Goal: Task Accomplishment & Management: Manage account settings

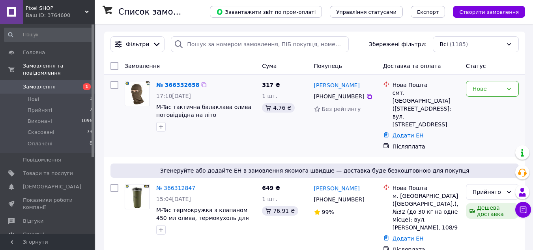
click at [141, 91] on img at bounding box center [137, 93] width 24 height 24
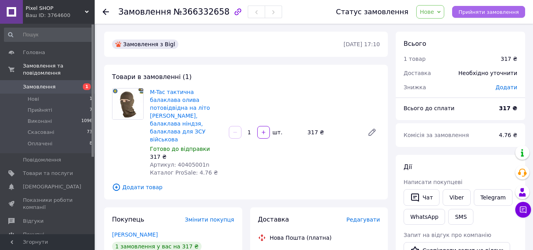
click at [494, 11] on span "Прийняти замовлення" at bounding box center [488, 12] width 60 height 6
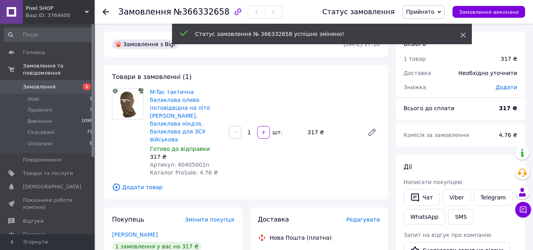
click at [461, 36] on icon at bounding box center [463, 35] width 6 height 6
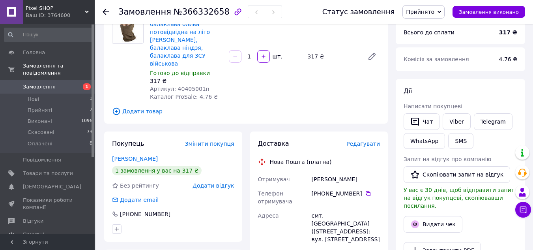
scroll to position [79, 0]
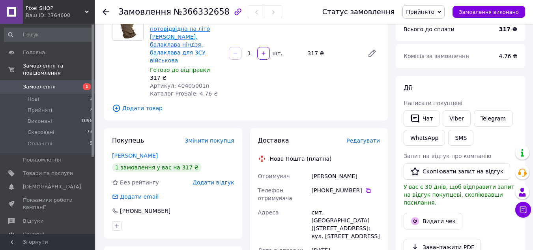
click at [188, 38] on link "M-Tac тактична балаклава олива потовідвідна на літо [PERSON_NAME], балаклава ні…" at bounding box center [180, 37] width 60 height 54
click at [366, 188] on icon at bounding box center [368, 190] width 5 height 5
drag, startPoint x: 342, startPoint y: 159, endPoint x: 354, endPoint y: 160, distance: 11.9
click at [367, 169] on div "Касавченко Ярослав" at bounding box center [345, 176] width 71 height 14
copy div "Ярослав"
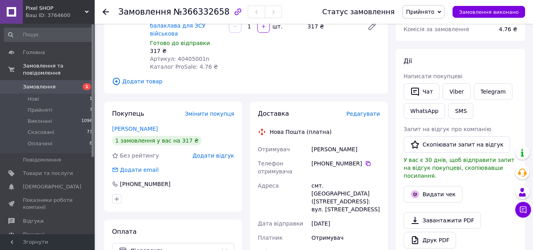
scroll to position [118, 0]
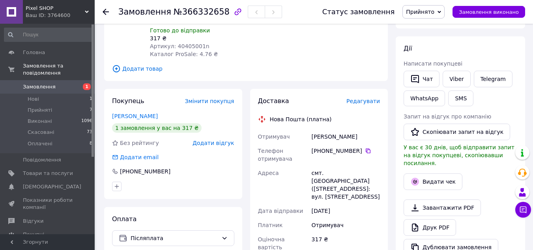
click at [312, 129] on div "Касавченко Ярослав" at bounding box center [345, 136] width 71 height 14
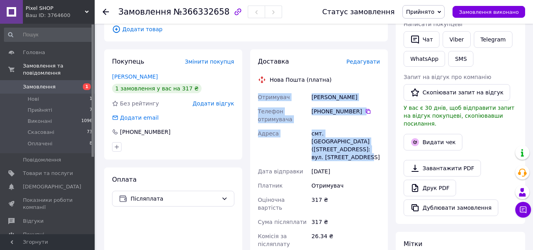
drag, startPoint x: 258, startPoint y: 81, endPoint x: 328, endPoint y: 122, distance: 81.2
click at [378, 133] on div "Отримувач Касавченко Ярослав Телефон отримувача +380 93 764 79 96   Адреса смт.…" at bounding box center [318, 181] width 125 height 183
copy div "Отримувач Касавченко Ярослав Телефон отримувача +380 93 764 79 96   Адреса смт.…"
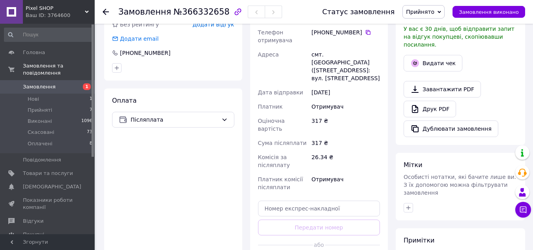
click at [307, 150] on div "Комісія за післяплату" at bounding box center [283, 161] width 54 height 22
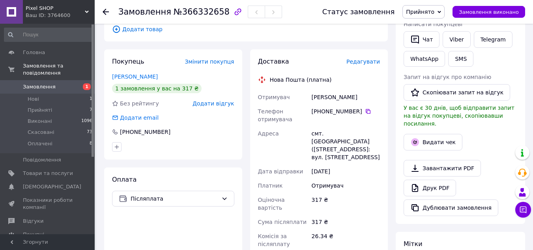
scroll to position [39, 0]
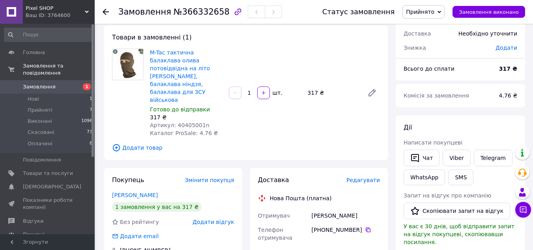
click at [255, 113] on div "M-Tac тактична балаклава олива потовідвідна на літо Olive, балаклава ніндзя, ба…" at bounding box center [265, 93] width 236 height 92
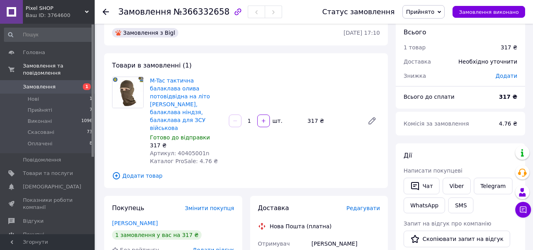
scroll to position [0, 0]
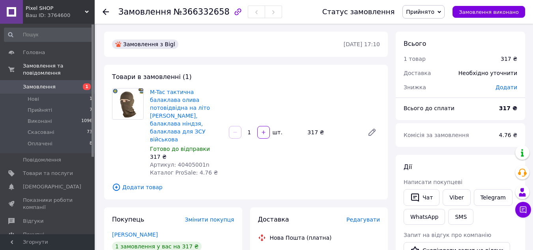
click at [41, 83] on span "Замовлення" at bounding box center [39, 86] width 33 height 7
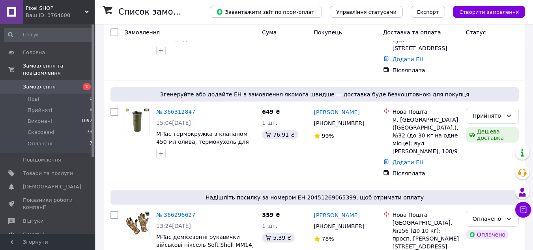
scroll to position [79, 0]
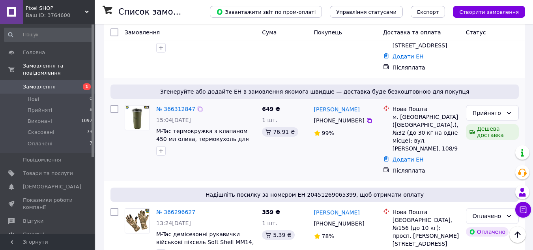
click at [140, 105] on img at bounding box center [137, 117] width 24 height 24
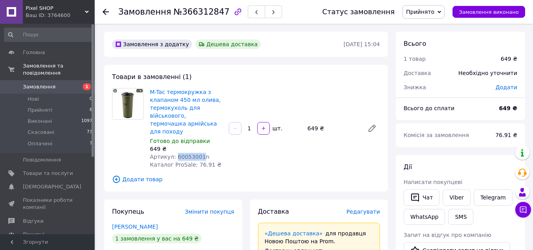
drag, startPoint x: 174, startPoint y: 147, endPoint x: 197, endPoint y: 147, distance: 22.9
click at [197, 153] on span "Артикул: 60053001n" at bounding box center [180, 156] width 60 height 6
copy span "60053001"
click at [45, 83] on span "Замовлення" at bounding box center [39, 86] width 33 height 7
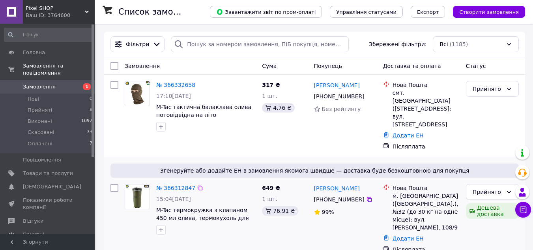
scroll to position [79, 0]
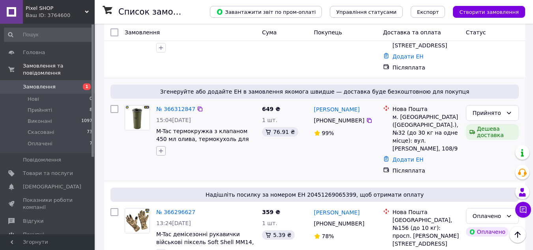
click at [158, 148] on icon "button" at bounding box center [161, 151] width 6 height 6
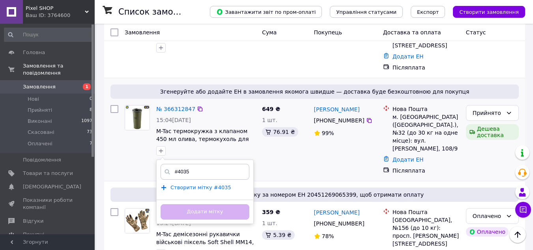
type input "#4035"
click at [198, 184] on span "Створити мітку #4035" at bounding box center [200, 187] width 61 height 6
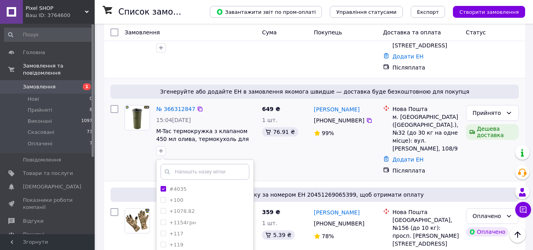
scroll to position [158, 0]
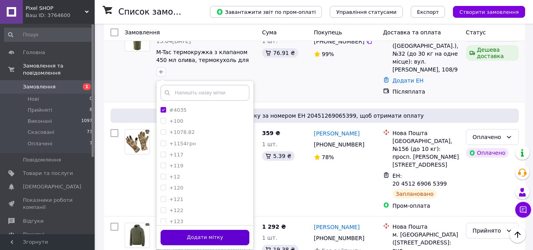
click at [209, 230] on button "Додати мітку" at bounding box center [205, 237] width 89 height 15
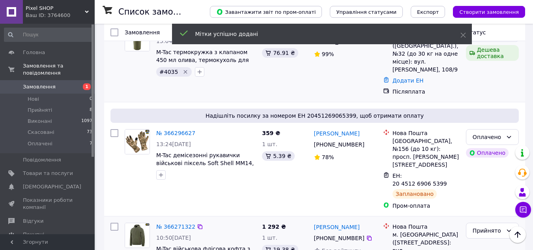
scroll to position [79, 0]
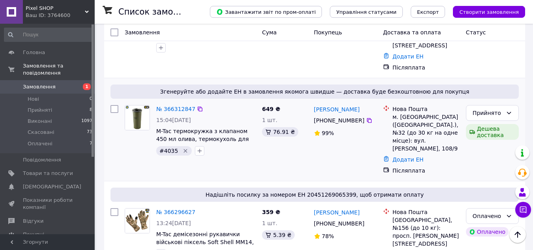
click at [138, 106] on img at bounding box center [137, 117] width 24 height 24
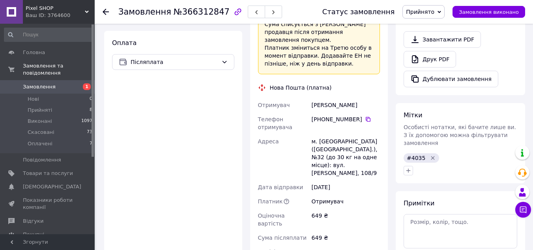
scroll to position [316, 0]
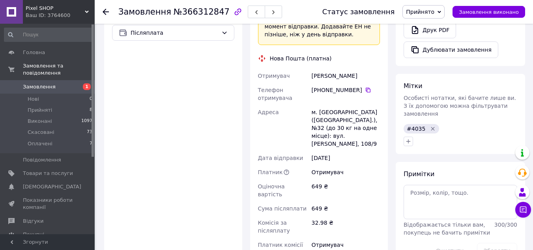
drag, startPoint x: 321, startPoint y: 73, endPoint x: 357, endPoint y: 74, distance: 35.5
click at [357, 86] on div "[PHONE_NUMBER]" at bounding box center [346, 90] width 68 height 8
copy div "0 66 628 98 95"
drag, startPoint x: 313, startPoint y: 60, endPoint x: 329, endPoint y: 60, distance: 16.2
click at [329, 69] on div "Палько Андрей" at bounding box center [345, 76] width 71 height 14
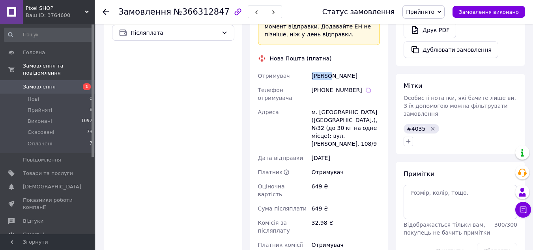
copy div "Палько"
drag, startPoint x: 332, startPoint y: 58, endPoint x: 345, endPoint y: 59, distance: 12.6
click at [352, 69] on div "Палько Андрей" at bounding box center [345, 76] width 71 height 14
copy div "Андрей"
drag, startPoint x: 319, startPoint y: 96, endPoint x: 341, endPoint y: 96, distance: 22.1
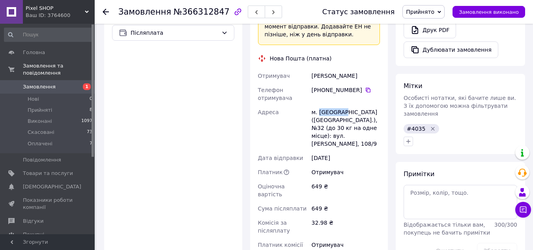
click at [341, 105] on div "м. [GEOGRAPHIC_DATA] ([GEOGRAPHIC_DATA].), №32 (до 30 кг на одне місце): вул. […" at bounding box center [345, 128] width 71 height 46
copy div "Миколаїв"
click at [356, 120] on div "м. [GEOGRAPHIC_DATA] ([GEOGRAPHIC_DATA].), №32 (до 30 кг на одне місце): вул. […" at bounding box center [345, 128] width 71 height 46
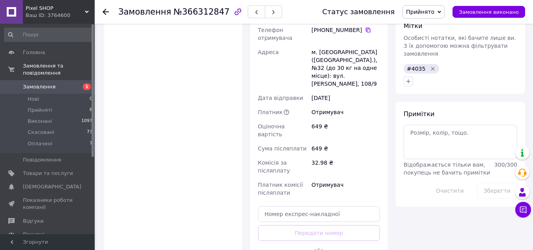
scroll to position [434, 0]
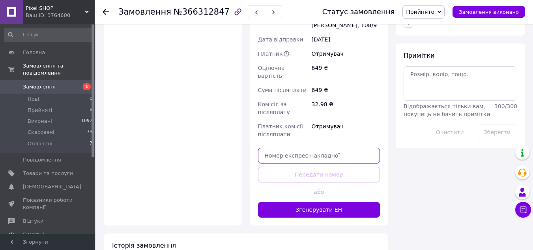
paste input "20451269199685"
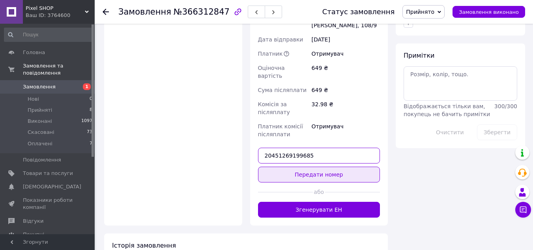
type input "20451269199685"
click at [315, 166] on button "Передати номер" at bounding box center [319, 174] width 122 height 16
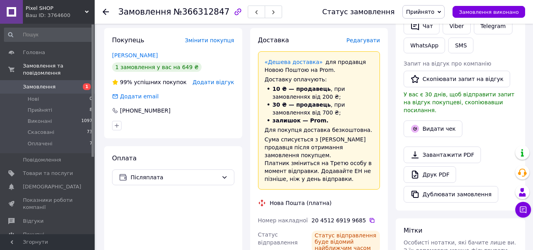
scroll to position [158, 0]
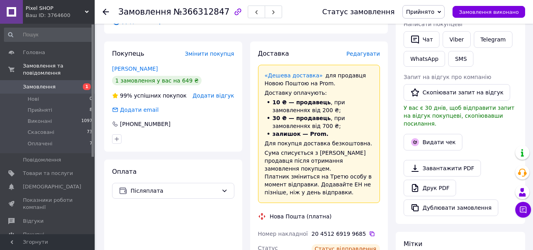
click at [36, 83] on span "Замовлення" at bounding box center [39, 86] width 33 height 7
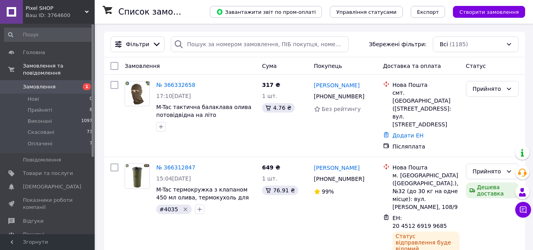
scroll to position [39, 0]
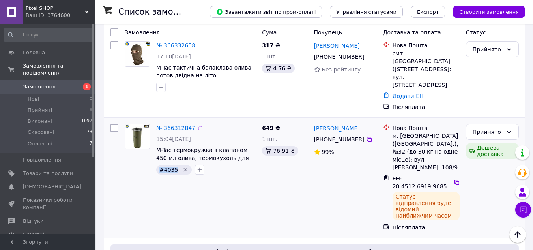
drag, startPoint x: 160, startPoint y: 154, endPoint x: 171, endPoint y: 153, distance: 10.7
click at [173, 166] on span "#4035" at bounding box center [168, 169] width 19 height 6
copy span "#4035"
click at [258, 168] on div "№ 366312847 15:04, 12.10.2025 M-Tac термокружка з клапаном 450 мл олива, термок…" at bounding box center [189, 178] width 137 height 114
click at [196, 166] on icon "button" at bounding box center [199, 169] width 6 height 6
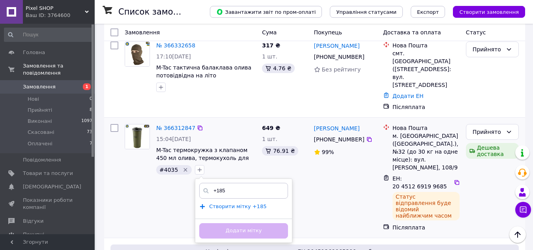
type input "+185"
click at [227, 203] on span "Створити мітку +185" at bounding box center [238, 206] width 58 height 6
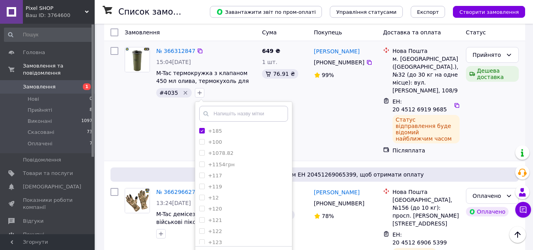
scroll to position [118, 0]
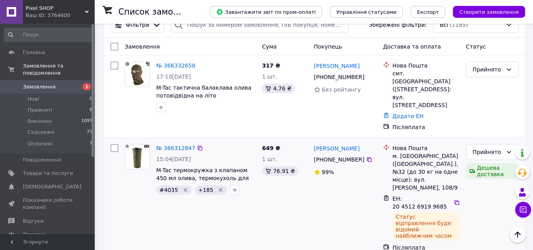
scroll to position [0, 0]
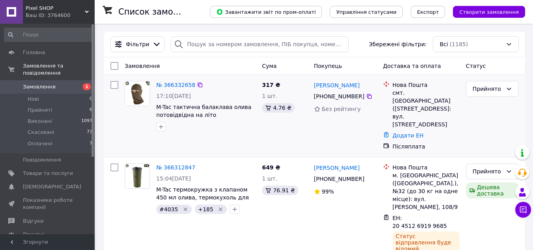
click at [138, 91] on img at bounding box center [137, 93] width 24 height 24
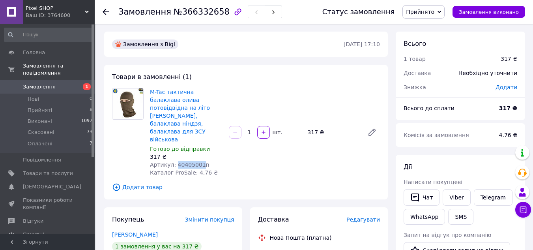
drag, startPoint x: 175, startPoint y: 147, endPoint x: 196, endPoint y: 148, distance: 20.5
click at [196, 161] on span "Артикул: 40405001n" at bounding box center [180, 164] width 60 height 6
copy span "40405001"
click at [43, 83] on span "Замовлення" at bounding box center [39, 86] width 33 height 7
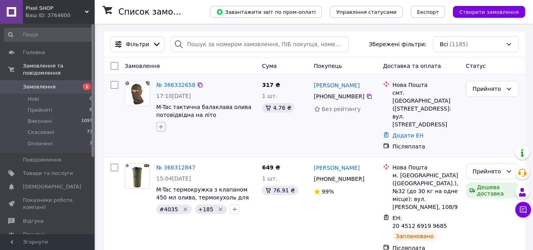
click at [158, 126] on icon "button" at bounding box center [161, 126] width 6 height 6
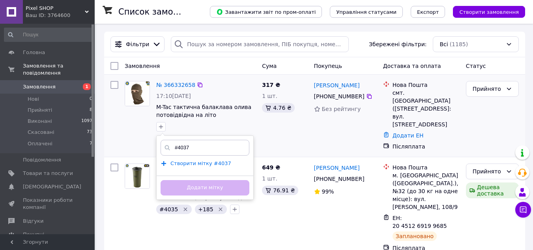
type input "#4037"
click at [196, 163] on span "Створити мітку #4037" at bounding box center [200, 163] width 61 height 6
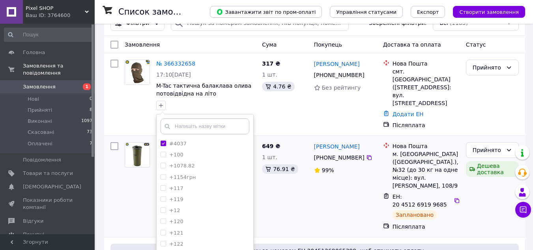
scroll to position [79, 0]
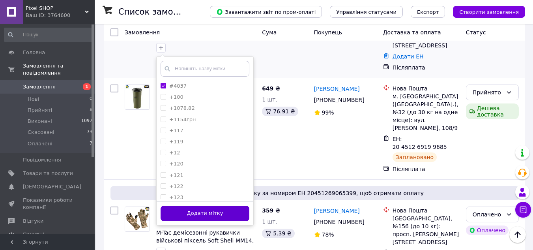
click at [211, 209] on button "Додати мітку" at bounding box center [205, 213] width 89 height 15
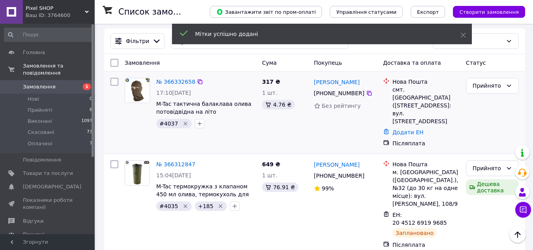
scroll to position [0, 0]
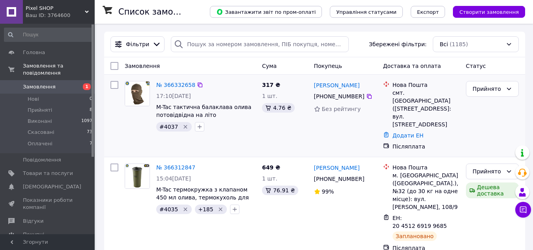
click at [138, 92] on img at bounding box center [137, 93] width 24 height 24
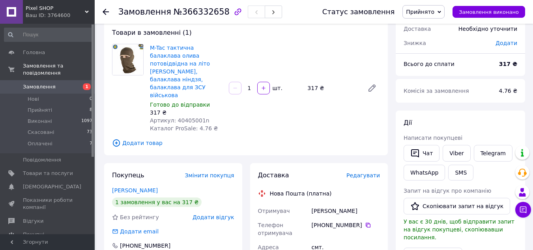
scroll to position [118, 0]
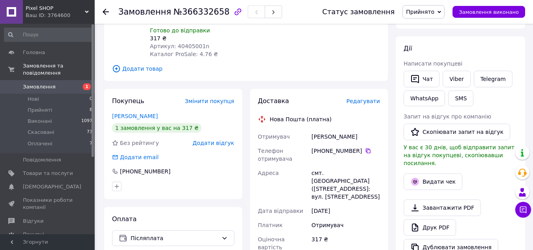
drag, startPoint x: 321, startPoint y: 133, endPoint x: 357, endPoint y: 134, distance: 35.5
click at [357, 147] on div "[PHONE_NUMBER]" at bounding box center [346, 151] width 68 height 8
copy div "0 93 764 79 96"
drag, startPoint x: 311, startPoint y: 121, endPoint x: 340, endPoint y: 121, distance: 28.8
click at [340, 129] on div "Касавченко Ярослав" at bounding box center [345, 136] width 71 height 14
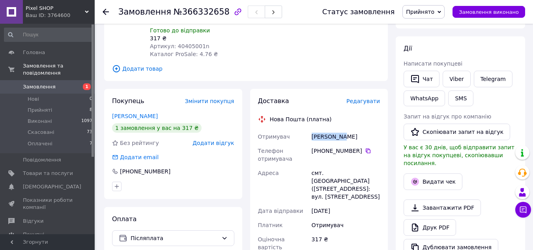
drag, startPoint x: 344, startPoint y: 120, endPoint x: 365, endPoint y: 120, distance: 21.7
click at [365, 129] on div "Касавченко Ярослав" at bounding box center [345, 136] width 71 height 14
drag, startPoint x: 324, startPoint y: 156, endPoint x: 342, endPoint y: 156, distance: 18.5
click at [342, 166] on div "смт. [GEOGRAPHIC_DATA] ([STREET_ADDRESS]: вул. [STREET_ADDRESS]" at bounding box center [345, 185] width 71 height 38
click at [303, 166] on div "Адреса" at bounding box center [283, 185] width 54 height 38
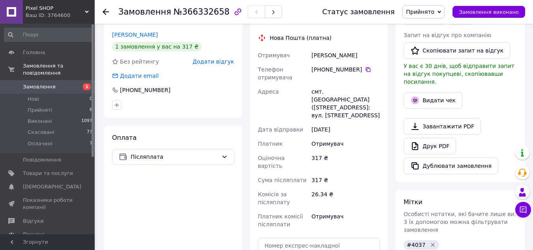
scroll to position [276, 0]
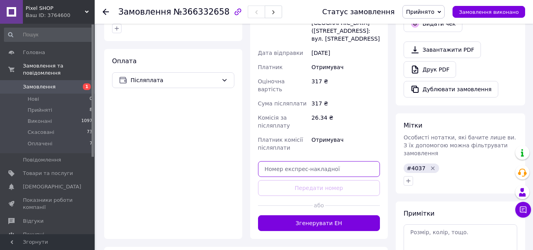
paste input "20451269204402"
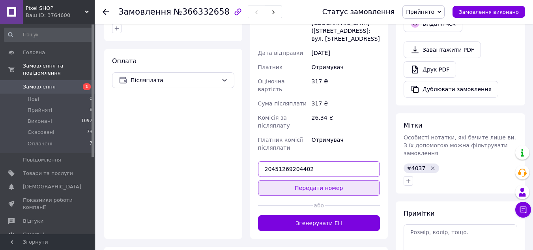
type input "20451269204402"
click at [320, 180] on button "Передати номер" at bounding box center [319, 188] width 122 height 16
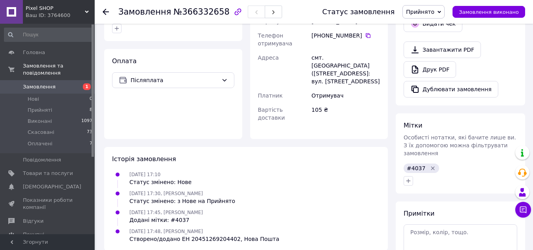
click at [34, 80] on link "Замовлення 1" at bounding box center [48, 86] width 97 height 13
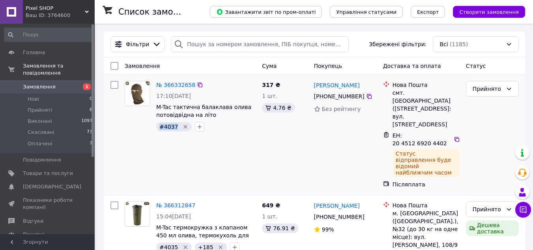
drag, startPoint x: 159, startPoint y: 127, endPoint x: 174, endPoint y: 127, distance: 14.6
click at [174, 127] on span "#4037" at bounding box center [168, 126] width 19 height 6
click at [286, 140] on div "317 ₴ 1 шт. 4.76 ₴" at bounding box center [285, 135] width 52 height 114
click at [199, 127] on icon "button" at bounding box center [199, 126] width 6 height 6
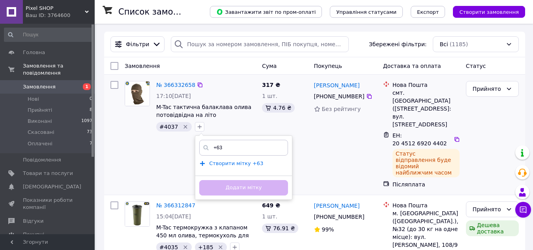
type input "+63"
click at [233, 163] on span "Створити мітку +63" at bounding box center [236, 163] width 54 height 6
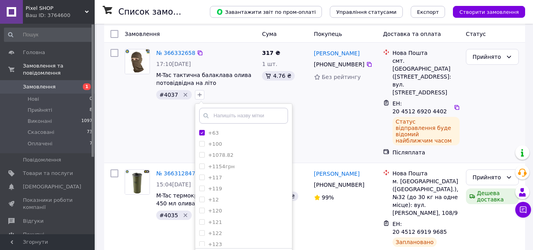
scroll to position [79, 0]
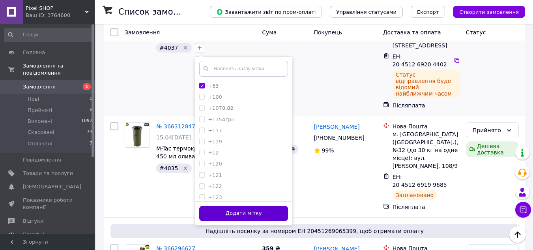
click at [256, 211] on button "Додати мітку" at bounding box center [243, 213] width 89 height 15
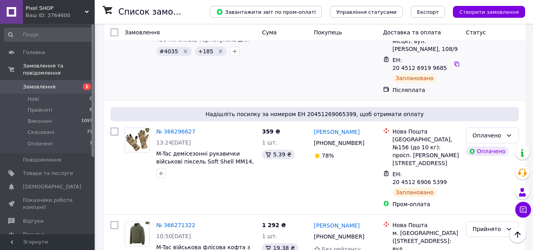
scroll to position [197, 0]
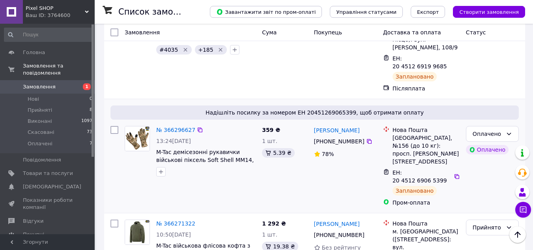
click at [138, 126] on img at bounding box center [137, 138] width 24 height 24
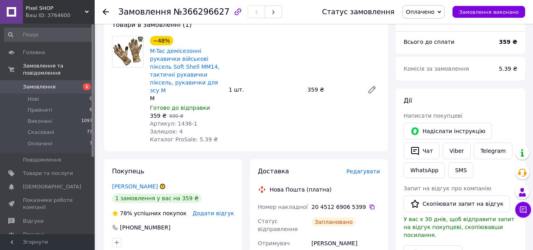
scroll to position [79, 0]
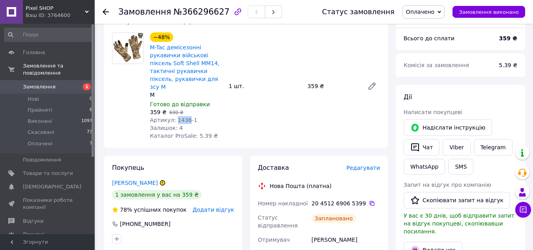
drag, startPoint x: 174, startPoint y: 112, endPoint x: 185, endPoint y: 111, distance: 11.1
click at [185, 117] on span "Артикул: 1436-1" at bounding box center [173, 120] width 47 height 6
click at [61, 170] on span "Товари та послуги" at bounding box center [48, 173] width 50 height 7
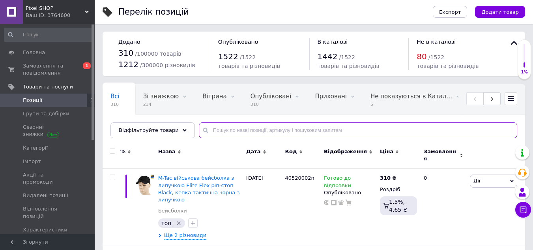
paste input "1436"
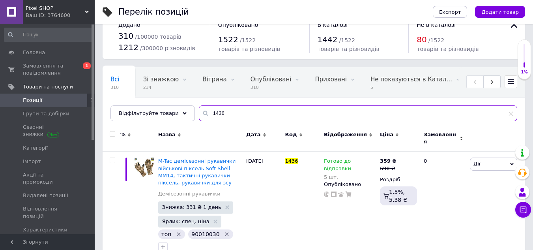
scroll to position [26, 0]
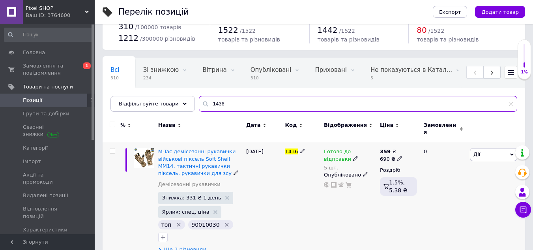
type input "1436"
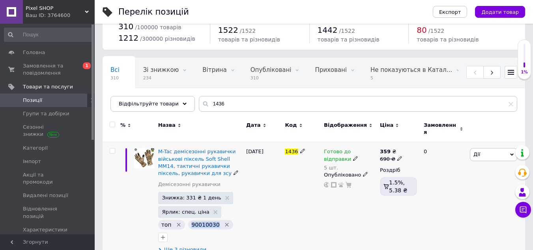
drag, startPoint x: 190, startPoint y: 220, endPoint x: 214, endPoint y: 220, distance: 23.7
click at [214, 220] on div "90010030" at bounding box center [210, 224] width 45 height 9
click at [225, 222] on icon "Видалити мітку" at bounding box center [227, 224] width 4 height 4
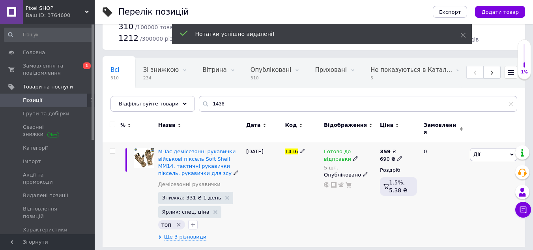
click at [301, 149] on use at bounding box center [302, 151] width 4 height 4
click at [280, 149] on div "M-Tac демісезонні рукавички військові піксель Soft Shell ММ14, тактичні рукавич…" at bounding box center [314, 194] width 422 height 105
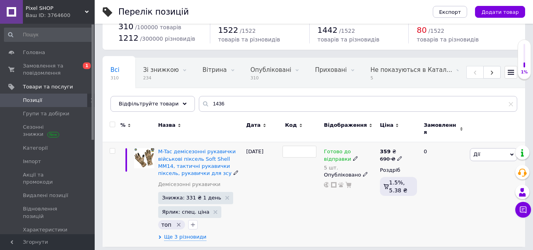
type input "90010030"
click at [312, 175] on div "90010030" at bounding box center [302, 194] width 39 height 105
click at [313, 148] on icon at bounding box center [315, 150] width 5 height 5
type input "90010030n"
click at [292, 191] on div "90010030n" at bounding box center [302, 194] width 39 height 105
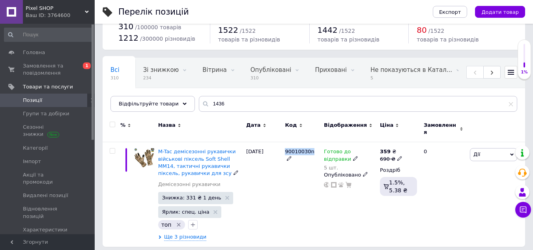
drag, startPoint x: 283, startPoint y: 146, endPoint x: 312, endPoint y: 147, distance: 28.4
click at [312, 147] on div "90010030n" at bounding box center [302, 194] width 39 height 105
click at [353, 156] on icon at bounding box center [355, 158] width 5 height 5
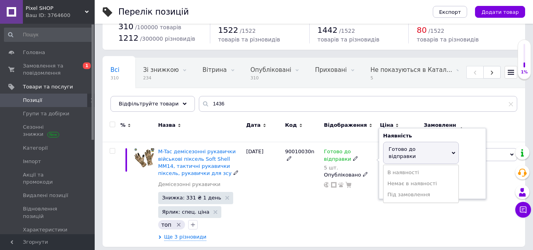
click at [463, 175] on div "Залишки 5 шт." at bounding box center [432, 182] width 99 height 25
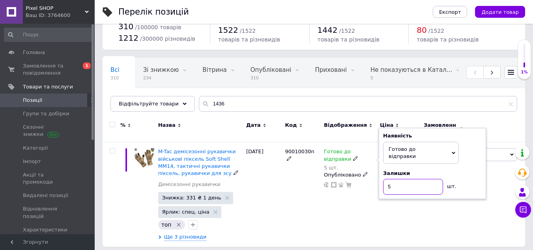
click at [419, 179] on input "5" at bounding box center [413, 187] width 60 height 16
click at [280, 178] on div "03.07.2025" at bounding box center [263, 194] width 39 height 105
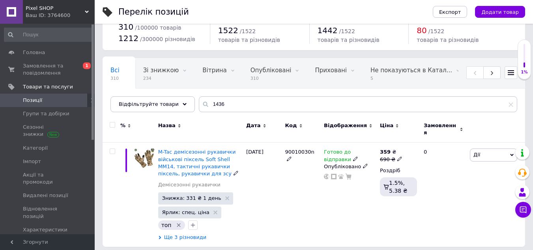
click at [186, 235] on span "Ще 3 різновиди" at bounding box center [185, 237] width 43 height 7
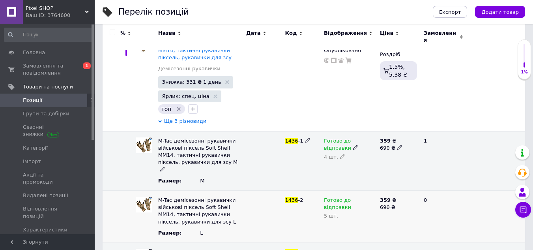
scroll to position [145, 0]
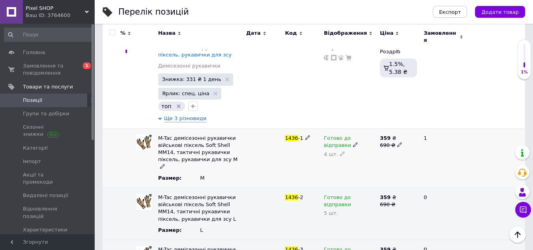
click at [340, 151] on icon at bounding box center [342, 153] width 5 height 5
click at [295, 155] on div "1436 -1" at bounding box center [302, 157] width 39 height 59
click at [306, 135] on use at bounding box center [307, 137] width 4 height 4
drag, startPoint x: 302, startPoint y: 133, endPoint x: 281, endPoint y: 135, distance: 20.6
click at [281, 135] on div "M-Tac демісезонні рукавички військові піксель Soft Shell ММ14, тактичні рукавич…" at bounding box center [314, 157] width 422 height 59
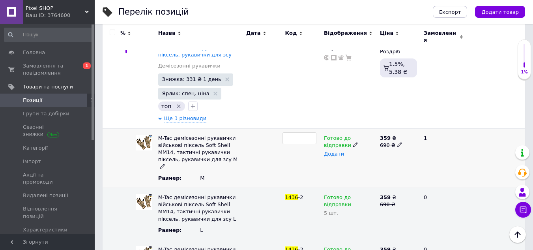
type input "90010030n"
click at [276, 154] on div at bounding box center [263, 157] width 39 height 59
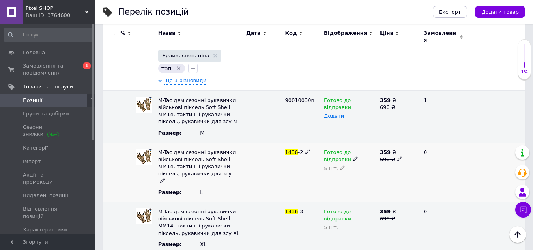
click at [340, 165] on icon at bounding box center [342, 167] width 5 height 5
click at [306, 168] on div "1436 -2" at bounding box center [302, 171] width 39 height 59
click at [308, 149] on span at bounding box center [307, 151] width 5 height 5
click at [279, 148] on div "M-Tac демісезонні рукавички військові піксель Soft Shell ММ14, тактичні рукавич…" at bounding box center [314, 171] width 422 height 59
type input "90010030n"
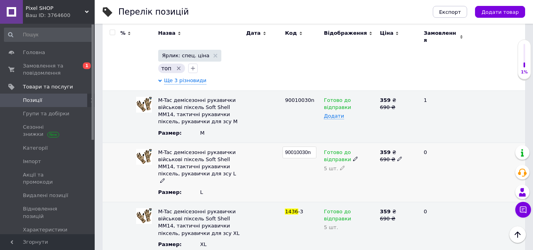
click at [282, 165] on div at bounding box center [263, 171] width 39 height 59
click at [340, 165] on icon at bounding box center [342, 167] width 5 height 5
click at [312, 168] on div "90010030n" at bounding box center [302, 171] width 39 height 59
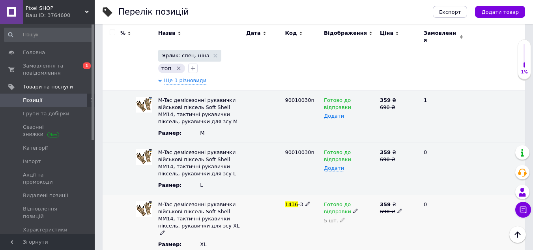
click at [340, 217] on icon at bounding box center [342, 219] width 5 height 5
click at [296, 212] on div "1436 -3" at bounding box center [302, 223] width 39 height 59
click at [307, 202] on use at bounding box center [307, 204] width 4 height 4
drag, startPoint x: 307, startPoint y: 198, endPoint x: 282, endPoint y: 202, distance: 24.8
click at [282, 202] on input "1436-3" at bounding box center [299, 204] width 34 height 12
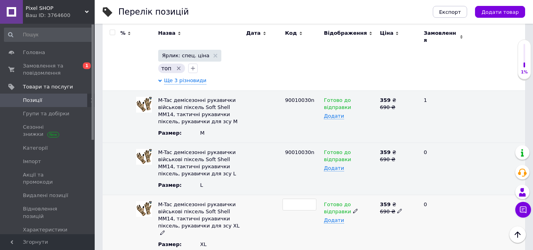
type input "90010030n"
click at [274, 218] on div at bounding box center [263, 223] width 39 height 59
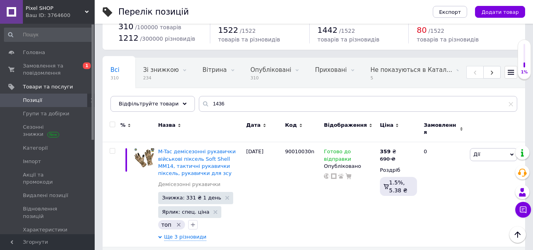
scroll to position [0, 0]
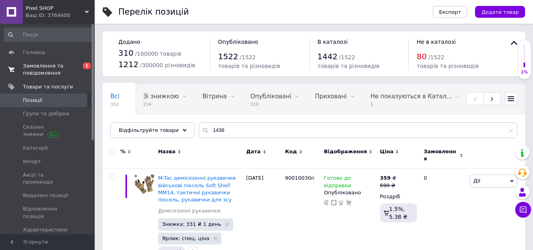
click at [48, 67] on span "Замовлення та повідомлення" at bounding box center [48, 69] width 50 height 14
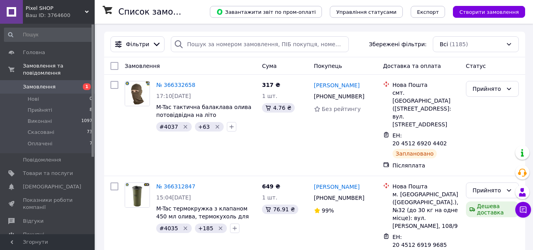
click at [79, 10] on span "Pixel SHOP" at bounding box center [55, 8] width 59 height 7
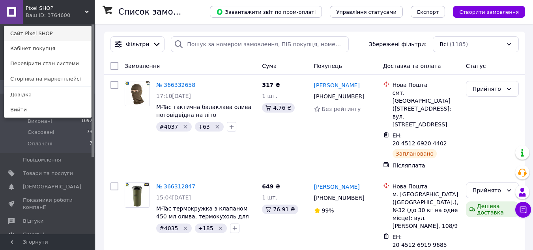
click at [59, 34] on link "Сайт Pixel SHOP" at bounding box center [47, 33] width 87 height 15
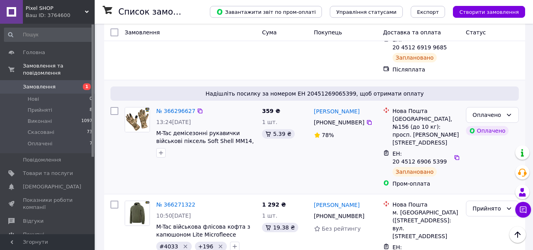
scroll to position [158, 0]
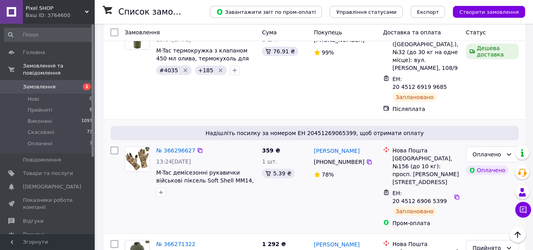
click at [139, 147] on img at bounding box center [137, 159] width 24 height 24
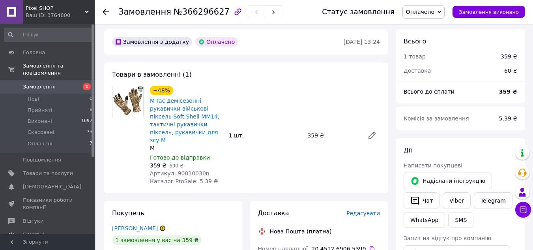
scroll to position [39, 0]
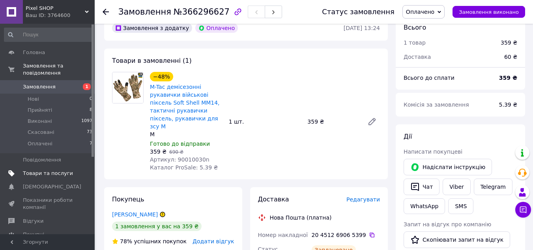
click at [51, 170] on span "Товари та послуги" at bounding box center [48, 173] width 50 height 7
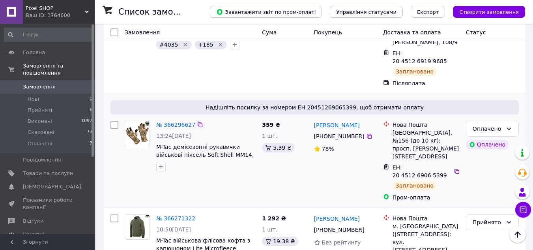
scroll to position [197, 0]
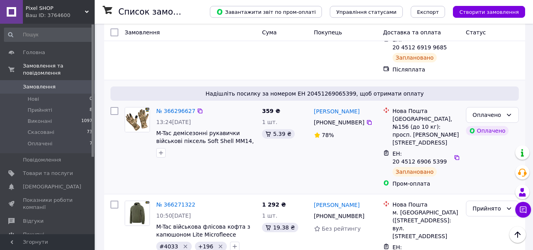
click at [135, 107] on img at bounding box center [137, 119] width 24 height 24
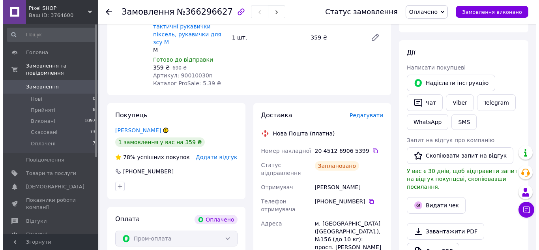
scroll to position [158, 0]
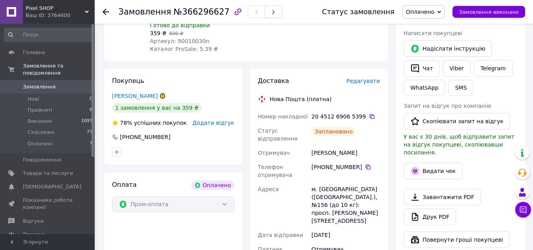
click at [362, 78] on span "Редагувати" at bounding box center [363, 81] width 34 height 6
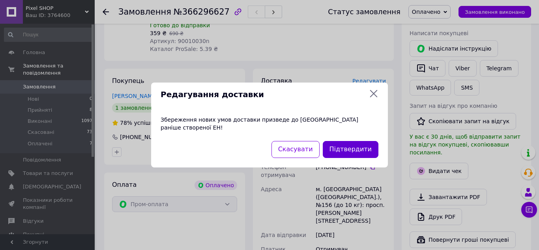
click at [358, 141] on button "Підтвердити" at bounding box center [351, 149] width 56 height 17
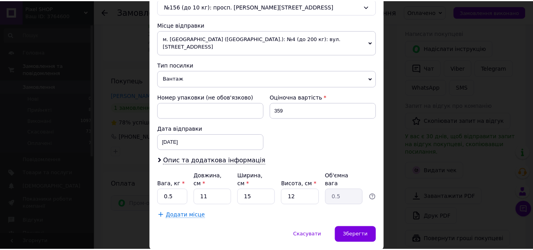
scroll to position [274, 0]
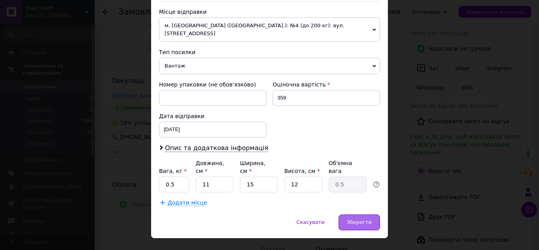
click at [360, 219] on span "Зберегти" at bounding box center [359, 222] width 25 height 6
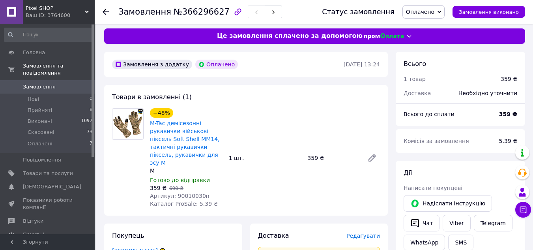
scroll to position [0, 0]
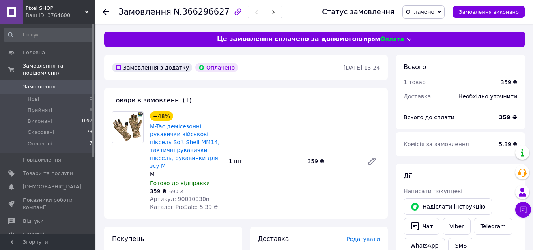
click at [34, 83] on span "Замовлення" at bounding box center [39, 86] width 33 height 7
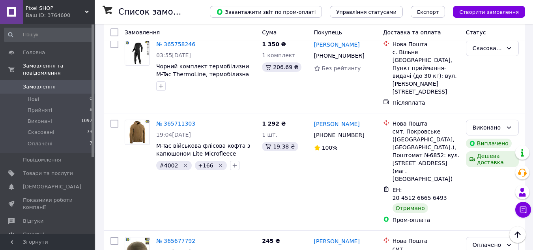
scroll to position [1591, 0]
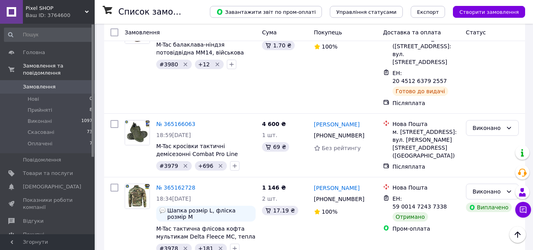
scroll to position [434, 0]
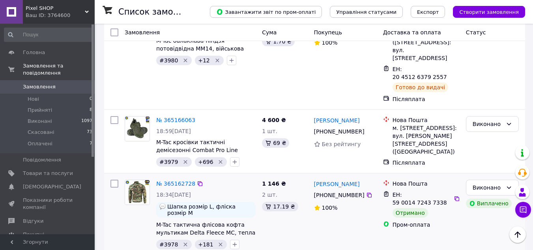
click at [138, 180] on img at bounding box center [137, 192] width 24 height 24
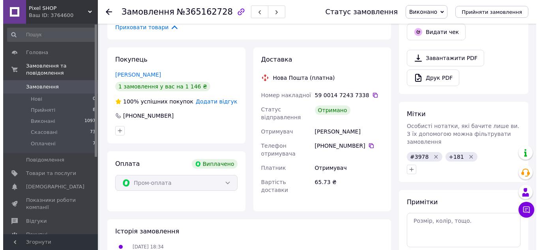
scroll to position [276, 0]
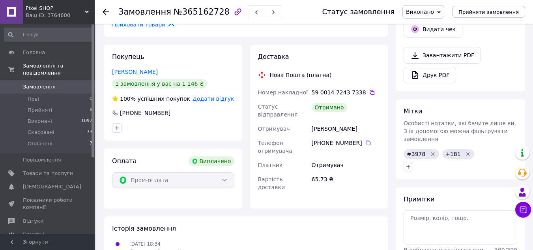
click at [219, 95] on span "Додати відгук" at bounding box center [212, 98] width 41 height 6
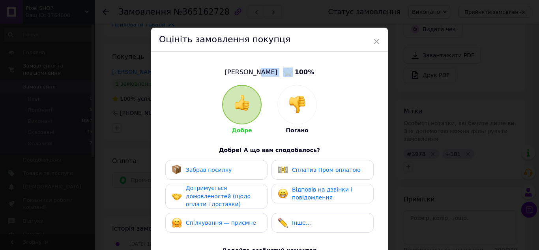
drag, startPoint x: 258, startPoint y: 72, endPoint x: 280, endPoint y: 73, distance: 22.1
click at [280, 73] on div "[PERSON_NAME] 100 %" at bounding box center [269, 71] width 89 height 9
copy span "[PERSON_NAME]"
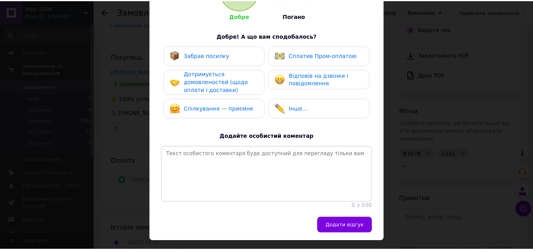
scroll to position [118, 0]
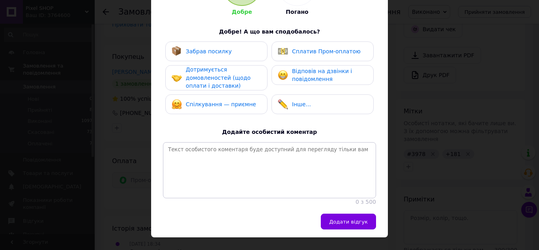
click at [216, 53] on span "Забрав посилку" at bounding box center [209, 51] width 46 height 6
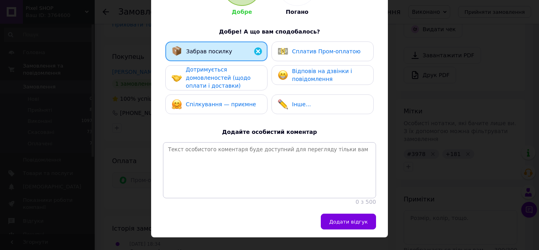
click at [213, 72] on span "Дотримується домовленостей (щодо оплати і доставки)" at bounding box center [218, 77] width 65 height 22
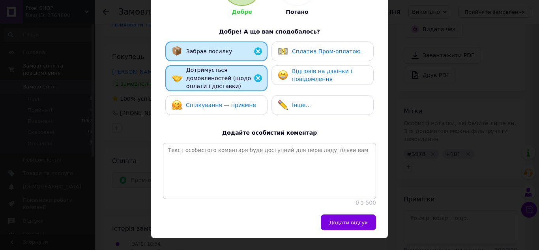
click at [218, 110] on div "Спілкування — приємне" at bounding box center [216, 105] width 102 height 20
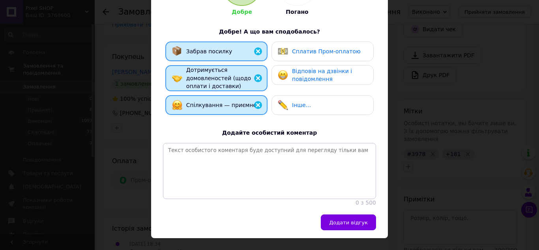
click at [293, 48] on span "Сплатив Пром-оплатою" at bounding box center [326, 51] width 69 height 6
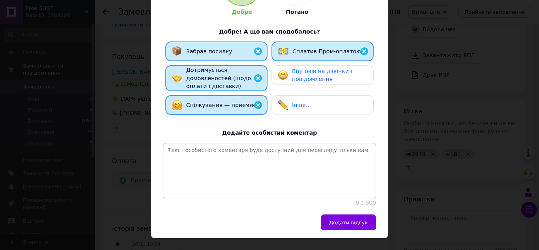
click at [298, 79] on span "Відповів на дзвінки і повідомлення" at bounding box center [322, 75] width 60 height 15
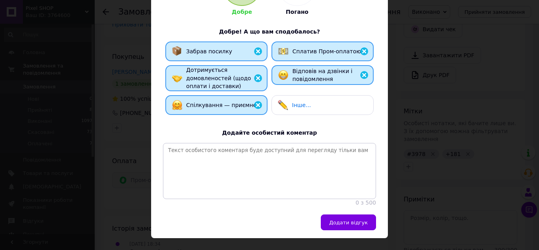
click at [296, 103] on span "Інше..." at bounding box center [301, 105] width 19 height 6
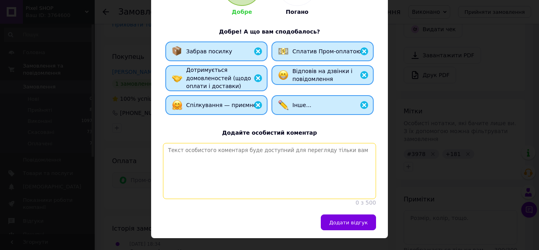
click at [247, 149] on textarea at bounding box center [269, 171] width 213 height 56
paste textarea "[PERSON_NAME]"
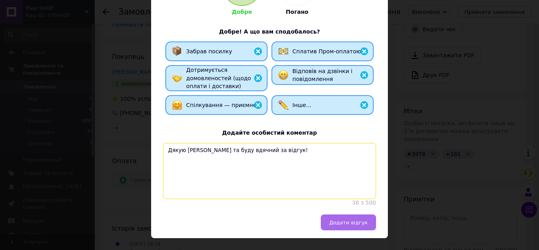
type textarea "Дякую [PERSON_NAME] та буду вдячний за відгук!"
click at [346, 225] on span "Додати відгук" at bounding box center [348, 222] width 39 height 6
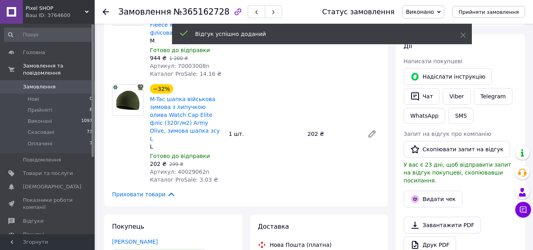
scroll to position [0, 0]
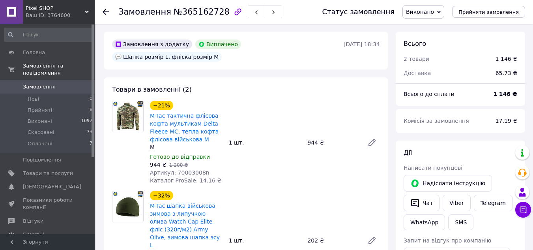
click at [34, 83] on span "Замовлення" at bounding box center [39, 86] width 33 height 7
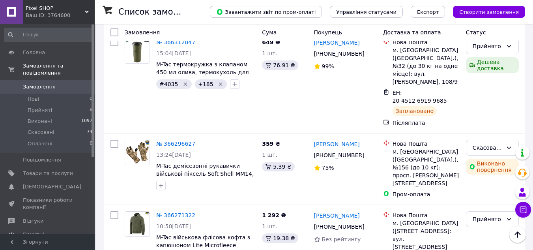
scroll to position [158, 0]
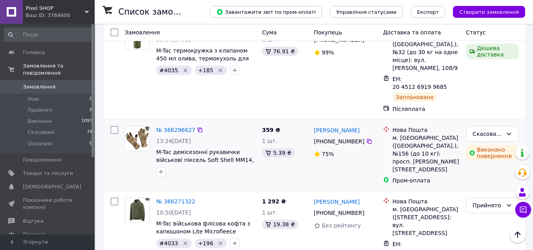
click at [139, 126] on img at bounding box center [137, 138] width 24 height 24
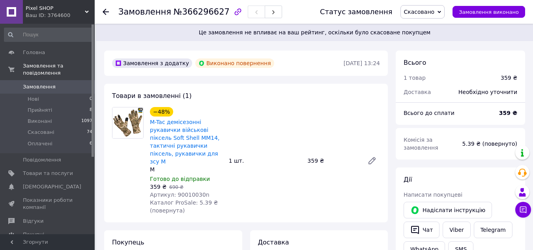
click at [30, 83] on span "Замовлення" at bounding box center [39, 86] width 33 height 7
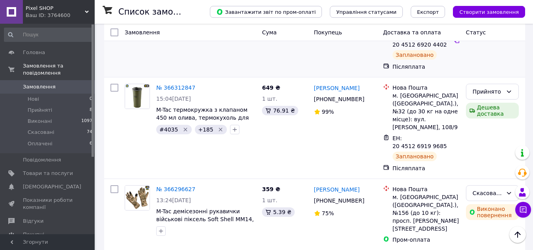
scroll to position [118, 0]
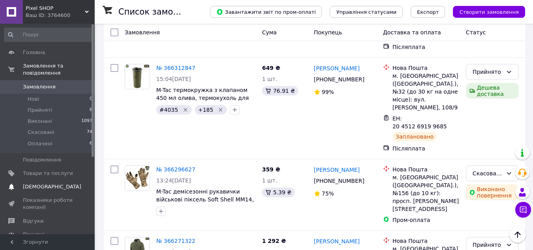
click at [42, 183] on span "[DEMOGRAPHIC_DATA]" at bounding box center [52, 186] width 58 height 7
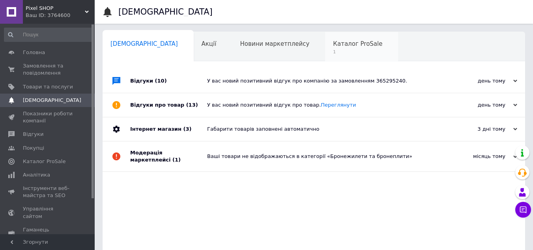
click at [333, 43] on span "Каталог ProSale" at bounding box center [357, 43] width 49 height 7
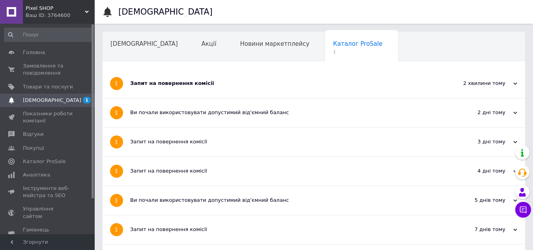
click at [189, 83] on div "Запит на повернення комісії" at bounding box center [284, 83] width 308 height 7
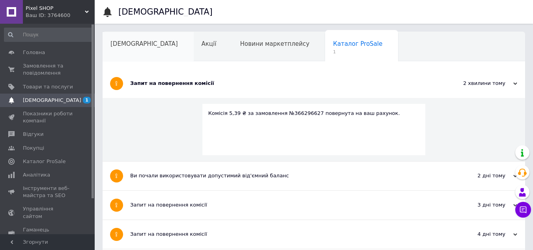
click at [125, 40] on span "[DEMOGRAPHIC_DATA]" at bounding box center [143, 43] width 67 height 7
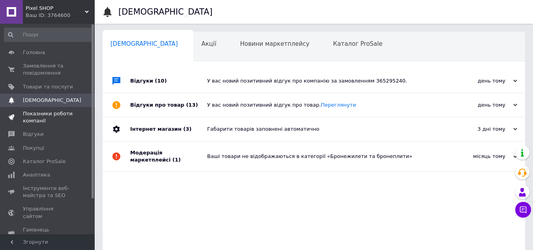
click at [30, 116] on span "Показники роботи компанії" at bounding box center [48, 117] width 50 height 14
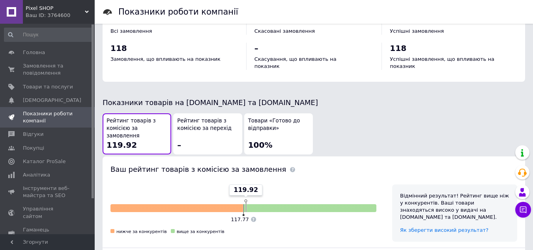
scroll to position [394, 0]
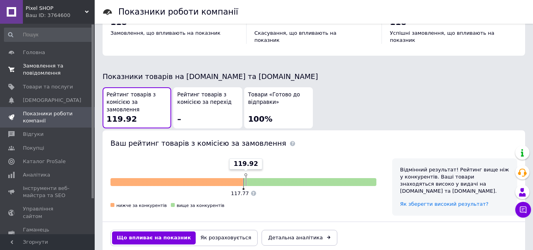
click at [33, 65] on span "Замовлення та повідомлення" at bounding box center [48, 69] width 50 height 14
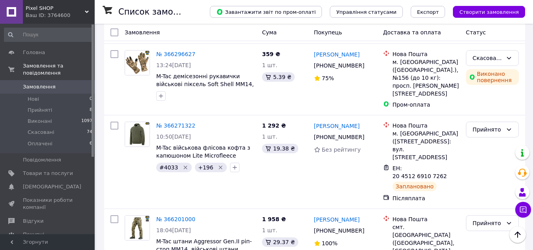
scroll to position [237, 0]
